Goal: Check status

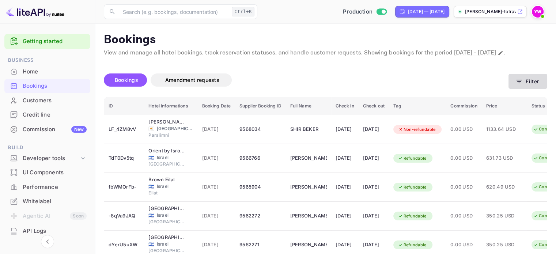
click at [532, 89] on button "Filter" at bounding box center [528, 81] width 39 height 15
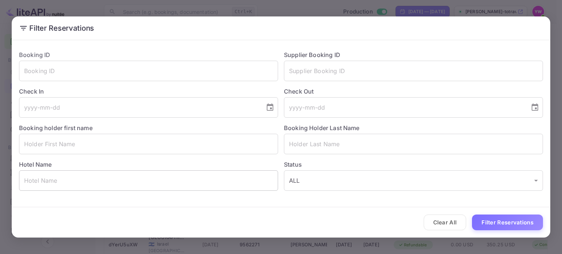
click at [219, 184] on input "text" at bounding box center [148, 180] width 259 height 20
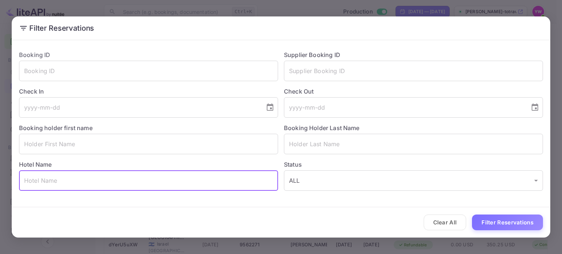
paste input "[GEOGRAPHIC_DATA] by Isrotel Design"
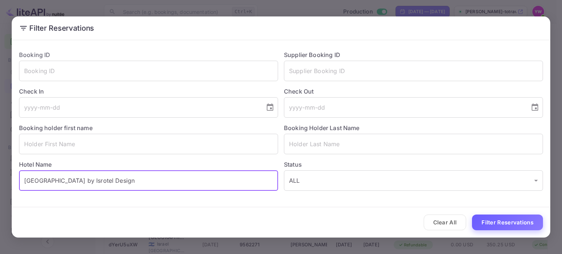
type input "[GEOGRAPHIC_DATA] by Isrotel Design"
click at [512, 225] on button "Filter Reservations" at bounding box center [507, 223] width 71 height 16
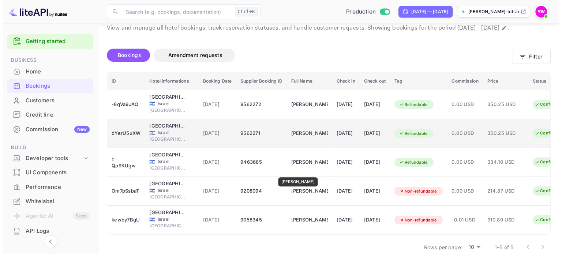
scroll to position [37, 0]
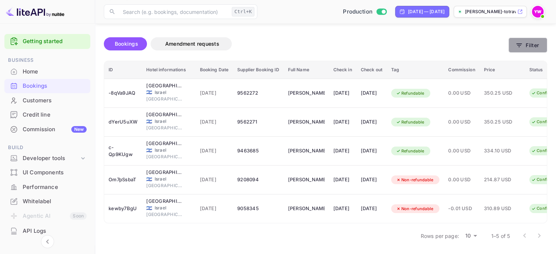
click at [528, 53] on button "Filter" at bounding box center [528, 45] width 39 height 15
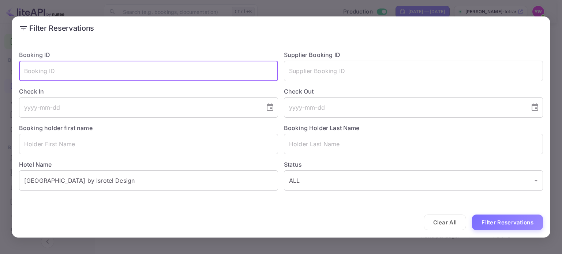
click at [70, 67] on input "text" at bounding box center [148, 71] width 259 height 20
paste input "-8qVa9JAQ"
type input "-8qVa9JAQ"
click at [513, 221] on button "Filter Reservations" at bounding box center [507, 223] width 71 height 16
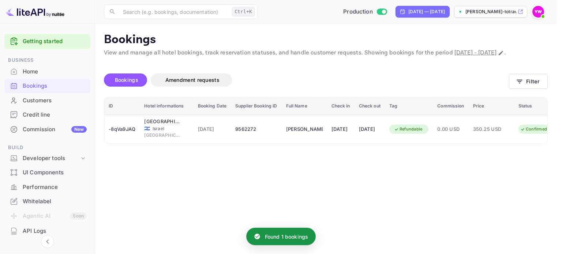
scroll to position [0, 0]
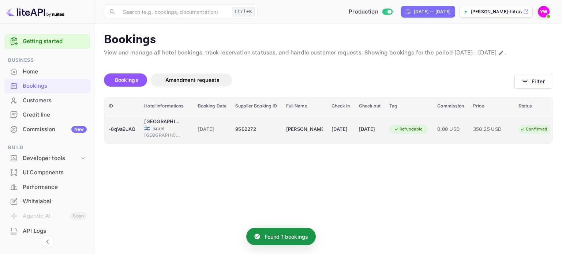
click at [380, 134] on div "[DATE]" at bounding box center [370, 130] width 22 height 12
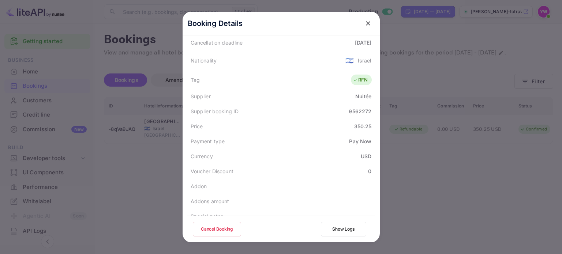
scroll to position [218, 0]
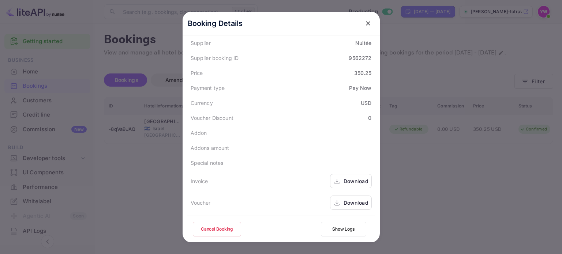
click at [355, 203] on div "Download" at bounding box center [355, 203] width 25 height 8
click at [364, 22] on icon "close" at bounding box center [367, 23] width 7 height 7
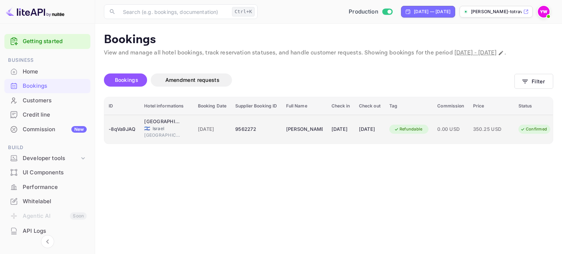
click at [223, 133] on span "[DATE]" at bounding box center [212, 129] width 29 height 8
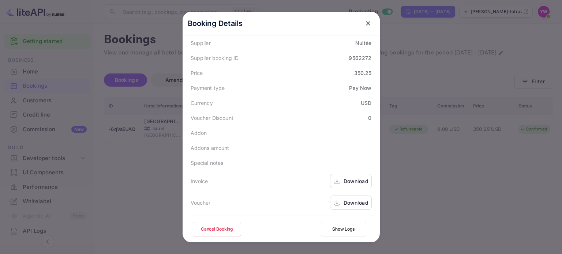
click at [351, 202] on div "Download" at bounding box center [355, 203] width 25 height 8
click at [367, 22] on icon "close" at bounding box center [367, 23] width 7 height 7
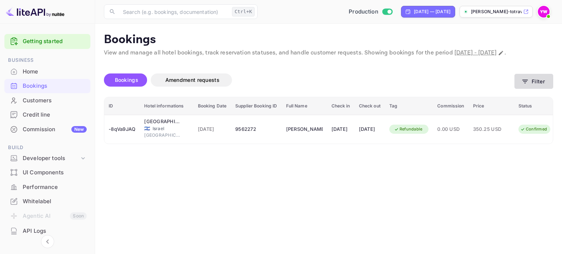
click at [540, 89] on button "Filter" at bounding box center [533, 81] width 39 height 15
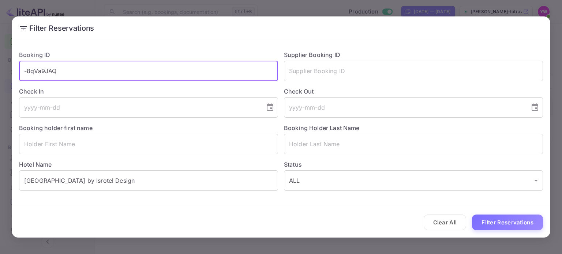
drag, startPoint x: 140, startPoint y: 76, endPoint x: 0, endPoint y: 78, distance: 140.1
click at [0, 78] on div "Filter Reservations Booking ID -8qVa9JAQ ​ Supplier Booking ID ​ Check In ​ Che…" at bounding box center [281, 127] width 562 height 254
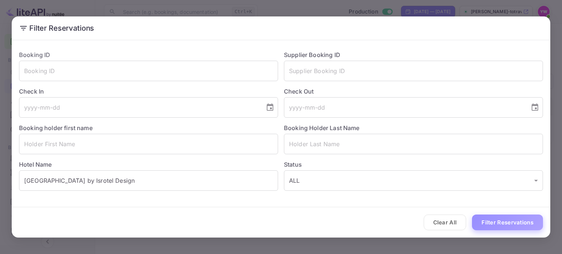
click at [485, 218] on button "Filter Reservations" at bounding box center [507, 223] width 71 height 16
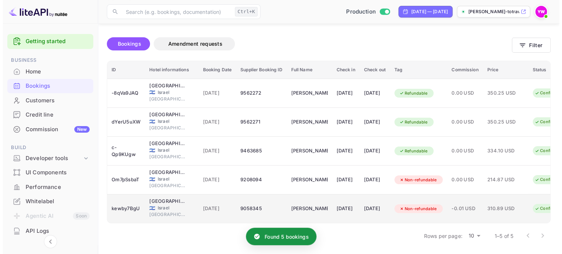
scroll to position [50, 0]
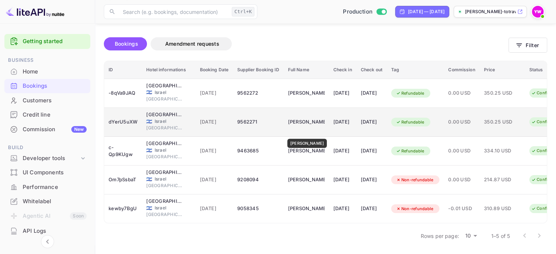
click at [307, 120] on div "[PERSON_NAME]" at bounding box center [306, 122] width 37 height 12
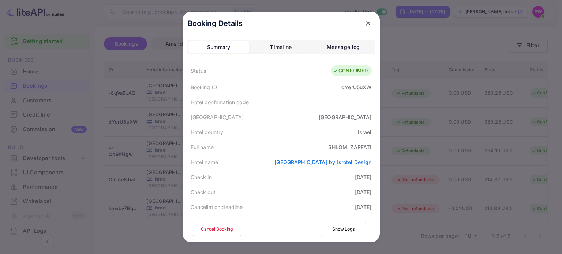
drag, startPoint x: 246, startPoint y: 147, endPoint x: 291, endPoint y: 177, distance: 54.2
click at [291, 177] on div "Check in [DATE]" at bounding box center [281, 177] width 188 height 15
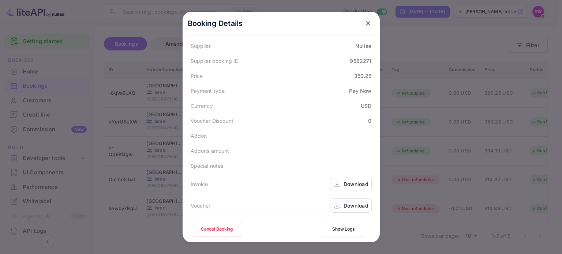
scroll to position [218, 0]
click at [350, 202] on div "Download" at bounding box center [355, 203] width 25 height 8
click at [365, 22] on icon "close" at bounding box center [367, 23] width 7 height 7
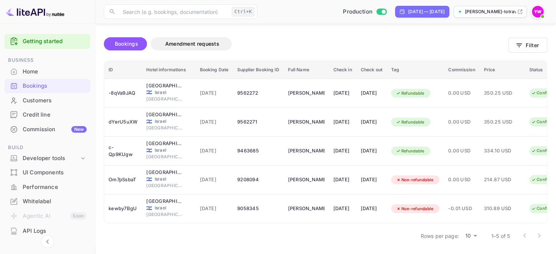
click at [418, 37] on div "Bookings Amendment requests" at bounding box center [306, 43] width 405 height 13
click at [524, 41] on button "Filter" at bounding box center [528, 45] width 39 height 15
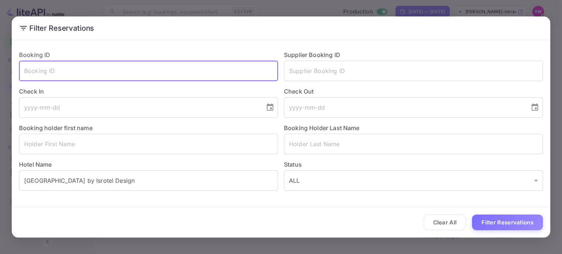
click at [89, 73] on input "text" at bounding box center [148, 71] width 259 height 20
paste input "9562272"
type input "9562271"
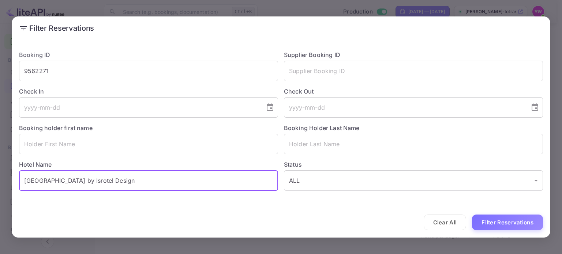
drag, startPoint x: 110, startPoint y: 174, endPoint x: 29, endPoint y: 176, distance: 81.2
click at [7, 196] on div "Filter Reservations Booking ID 9562271 ​ Supplier Booking ID ​ Check In ​ Check…" at bounding box center [281, 127] width 562 height 254
drag, startPoint x: 508, startPoint y: 223, endPoint x: 462, endPoint y: 200, distance: 50.9
click at [508, 222] on button "Filter Reservations" at bounding box center [507, 223] width 71 height 16
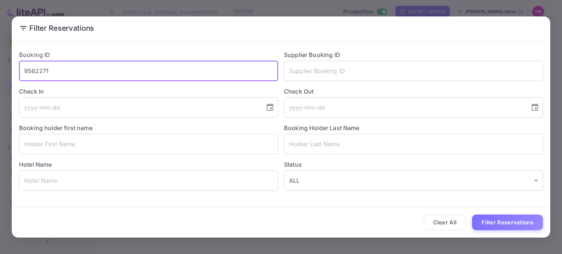
scroll to position [0, 0]
drag, startPoint x: 85, startPoint y: 71, endPoint x: 10, endPoint y: 77, distance: 74.9
click at [10, 77] on div "Filter Reservations Booking ID 9562271 ​ Supplier Booking ID ​ Check In ​ Check…" at bounding box center [281, 127] width 562 height 254
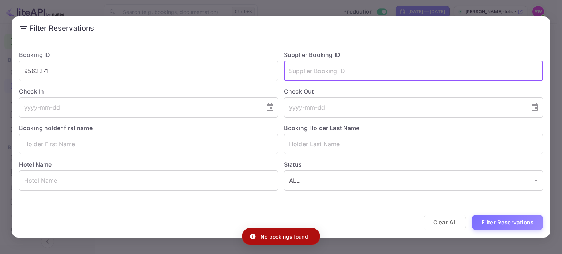
click at [325, 64] on input "text" at bounding box center [413, 71] width 259 height 20
paste input "9562271"
type input "9562271"
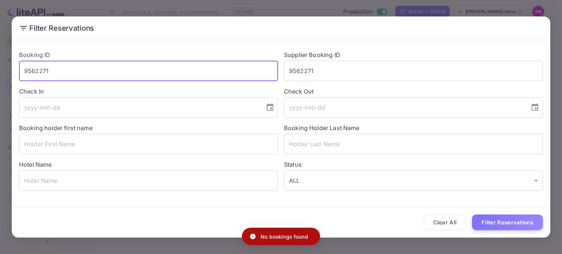
drag, startPoint x: 208, startPoint y: 78, endPoint x: 3, endPoint y: 72, distance: 205.6
click at [0, 77] on div "Filter Reservations Booking ID 9562271 ​ Supplier Booking ID 9562271 ​ Check In…" at bounding box center [281, 127] width 562 height 254
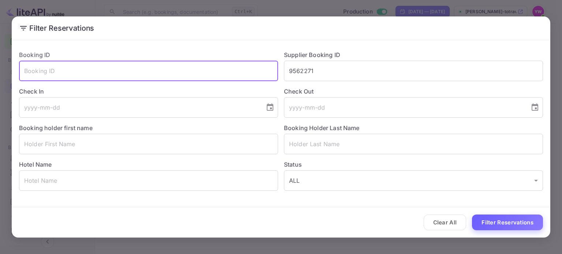
click at [507, 224] on button "Filter Reservations" at bounding box center [507, 223] width 71 height 16
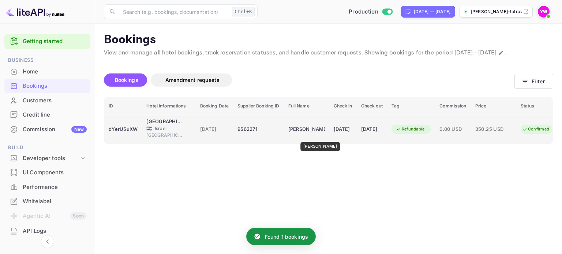
click at [320, 135] on div "[PERSON_NAME]" at bounding box center [306, 130] width 37 height 12
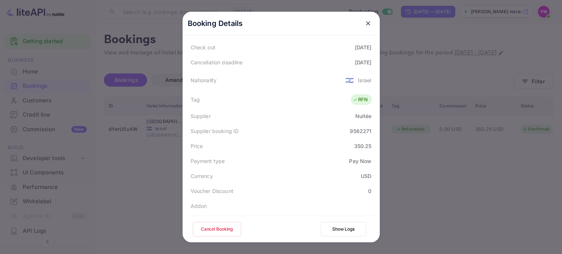
scroll to position [108, 0]
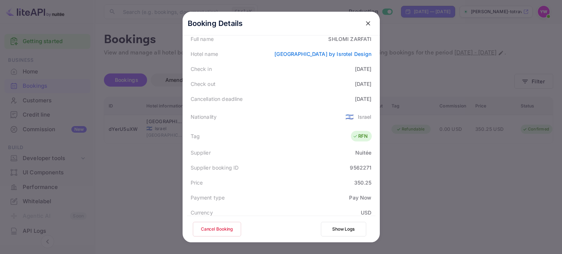
click at [366, 23] on icon "close" at bounding box center [367, 23] width 7 height 7
